Goal: Transaction & Acquisition: Obtain resource

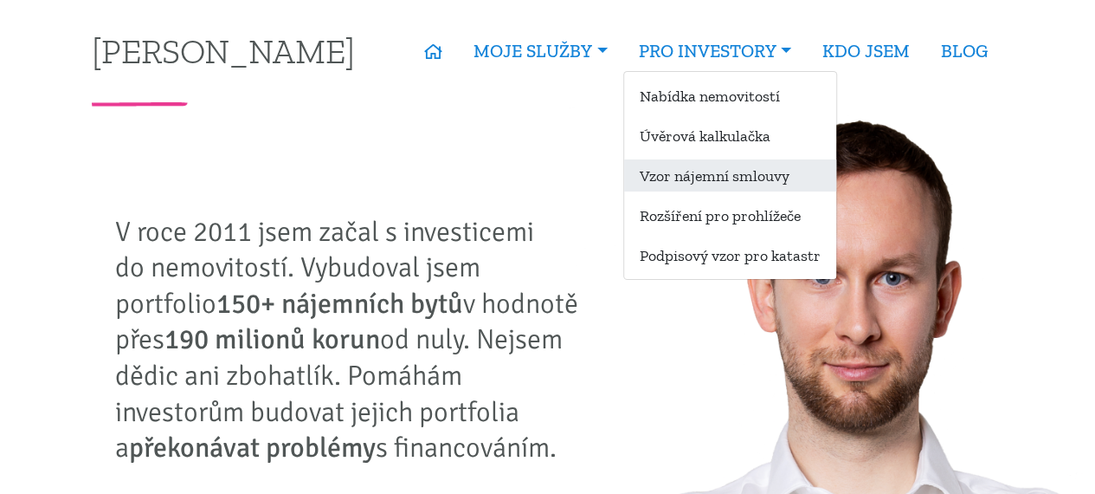
click at [726, 177] on link "Vzor nájemní smlouvy" at bounding box center [730, 175] width 212 height 32
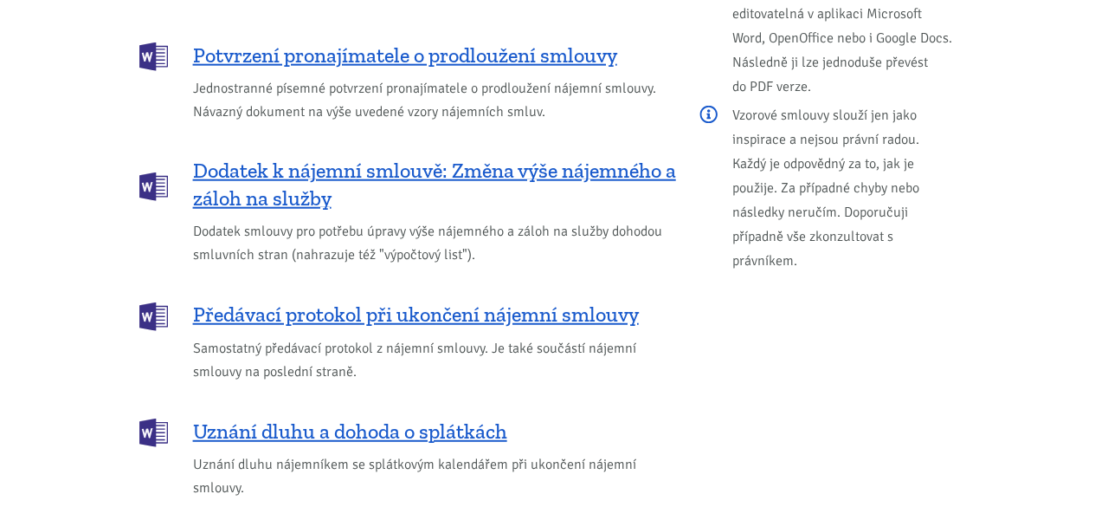
scroll to position [2109, 0]
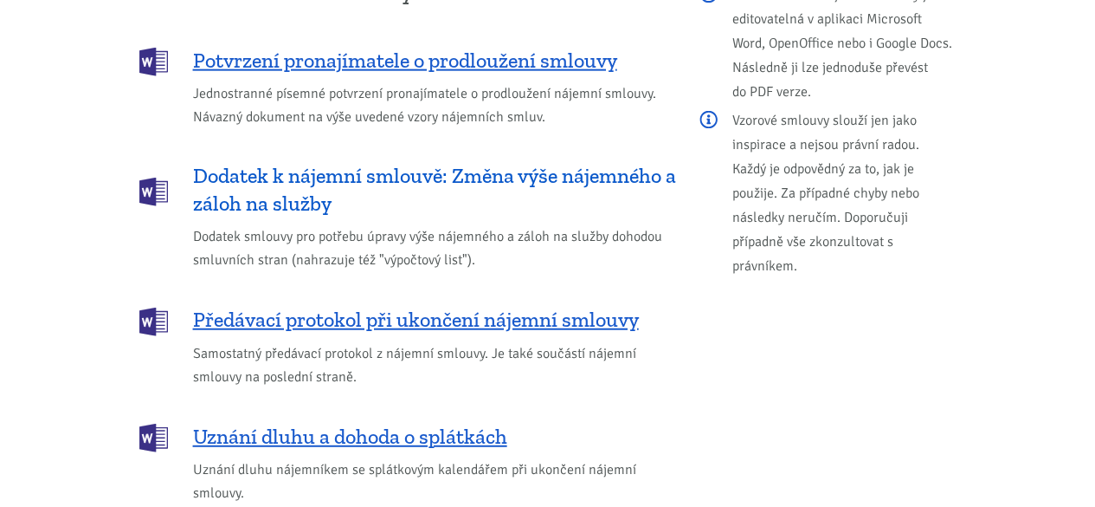
click at [459, 162] on span "Dodatek k nájemní smlouvě: Změna výše nájemného a záloh na služby" at bounding box center [434, 189] width 483 height 55
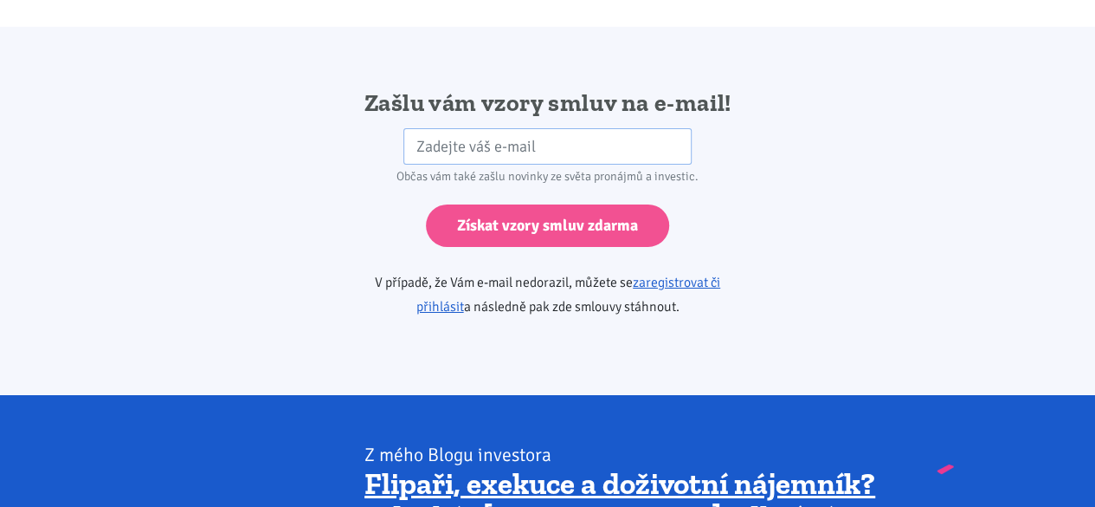
scroll to position [2892, 0]
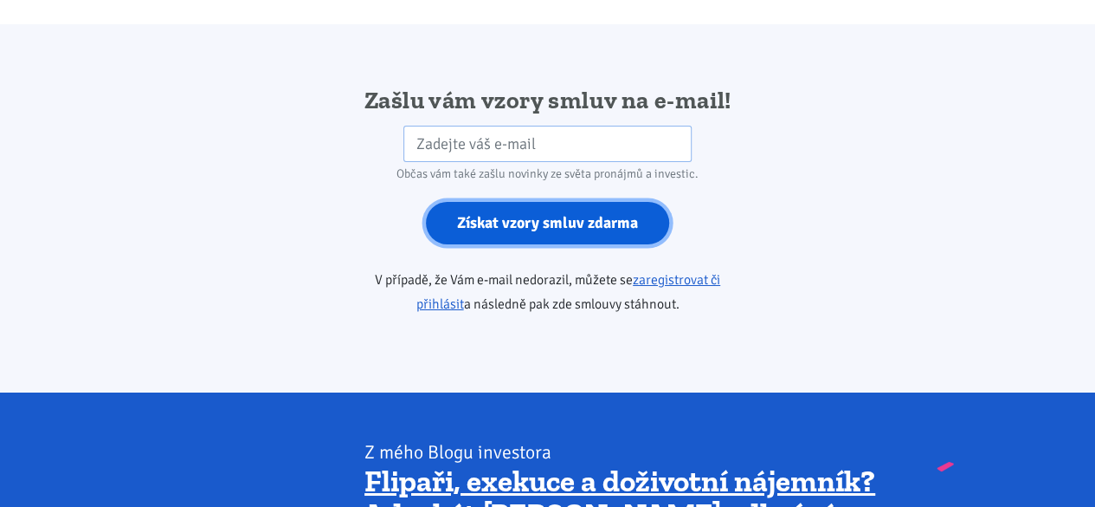
click at [599, 203] on input "Získat vzory smluv zdarma" at bounding box center [547, 223] width 243 height 42
